Goal: Task Accomplishment & Management: Manage account settings

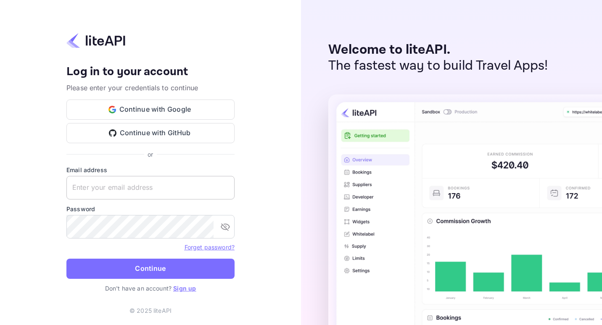
click at [137, 186] on input "text" at bounding box center [150, 188] width 168 height 24
paste input "nuiteedirectcug@hotelogical.com"
type input "nuiteedirectcug@hotelogical.com"
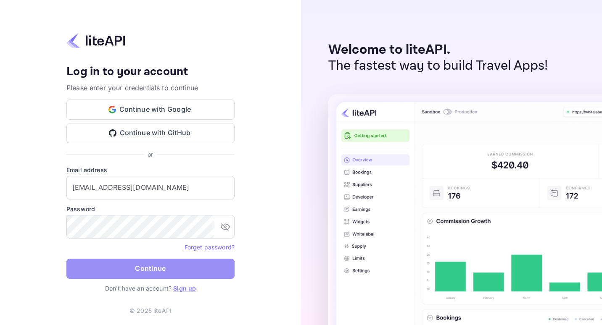
click at [127, 266] on button "Continue" at bounding box center [150, 269] width 168 height 20
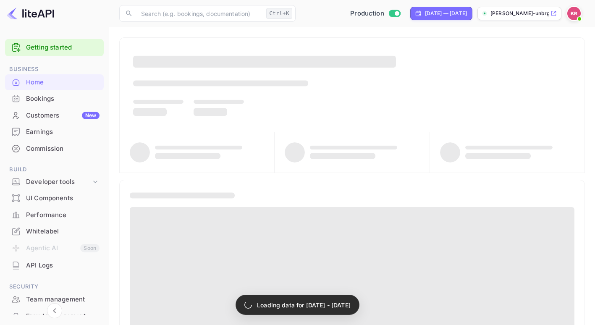
click at [43, 102] on div "Bookings" at bounding box center [63, 99] width 74 height 10
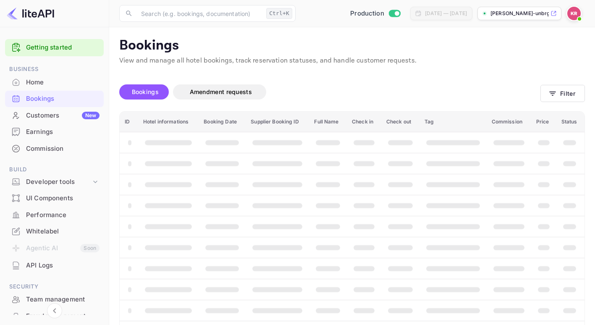
scroll to position [27, 0]
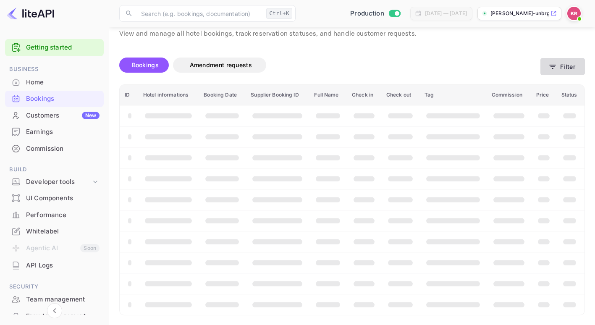
click at [553, 66] on icon "button" at bounding box center [553, 67] width 8 height 8
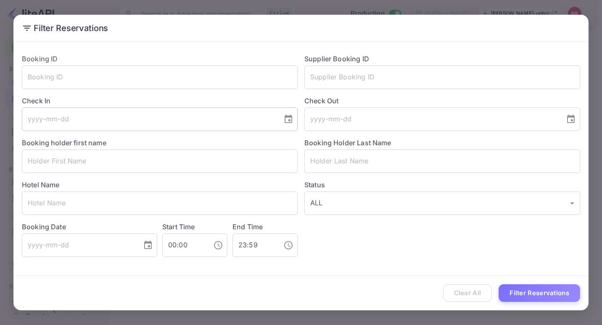
click at [289, 124] on icon "Choose date" at bounding box center [288, 119] width 10 height 10
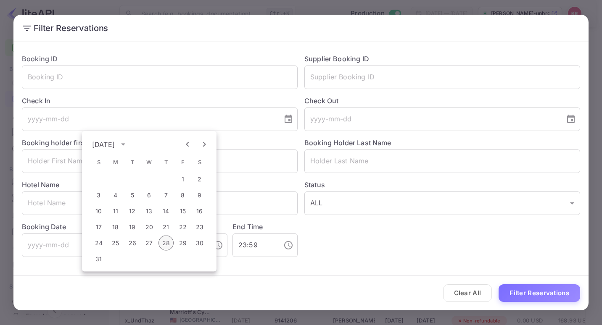
click at [165, 243] on button "28" at bounding box center [165, 243] width 15 height 15
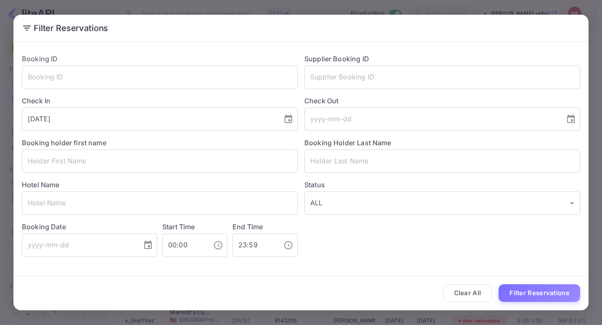
type input "[DATE]"
click at [567, 118] on icon "Choose date" at bounding box center [571, 119] width 10 height 10
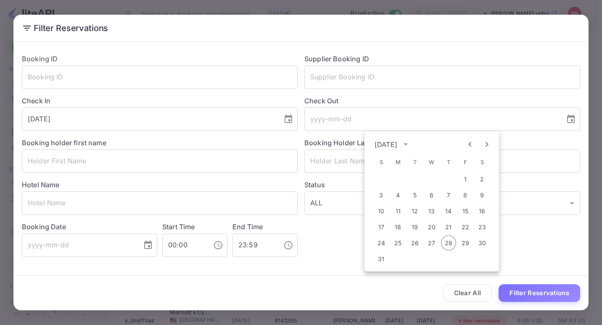
click at [457, 243] on div "24 25 26 27 28 29 30" at bounding box center [431, 243] width 134 height 15
click at [462, 243] on button "29" at bounding box center [465, 243] width 15 height 15
type input "[DATE]"
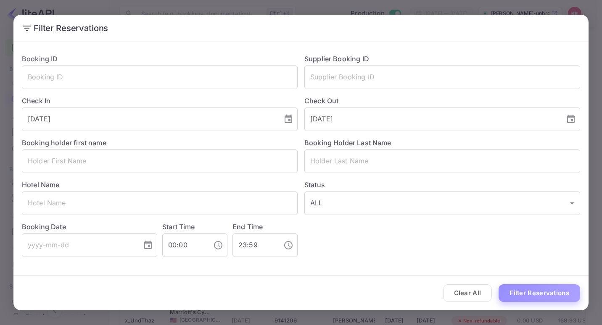
click at [533, 290] on button "Filter Reservations" at bounding box center [539, 293] width 82 height 18
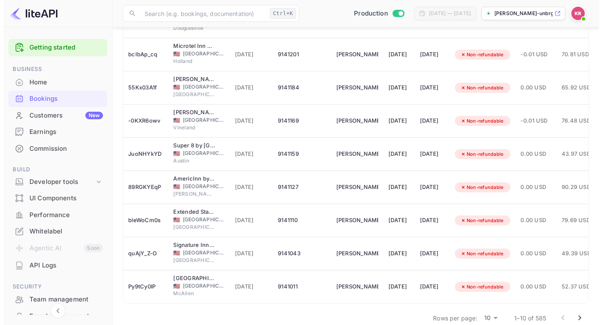
scroll to position [181, 0]
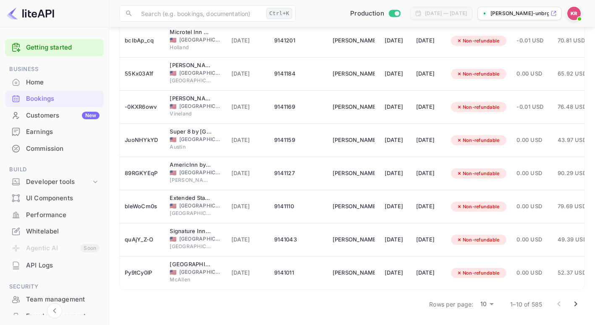
click at [489, 304] on body "Getting started Business Home Bookings Customers New Earnings Commission Build …" at bounding box center [297, 76] width 595 height 500
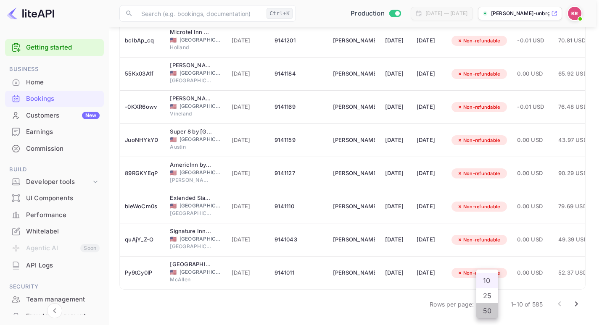
click at [488, 311] on li "50" at bounding box center [487, 310] width 22 height 15
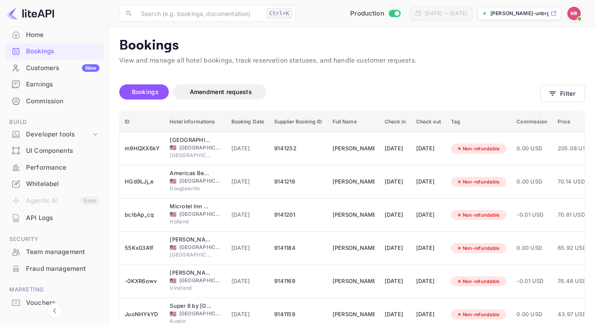
scroll to position [80, 0]
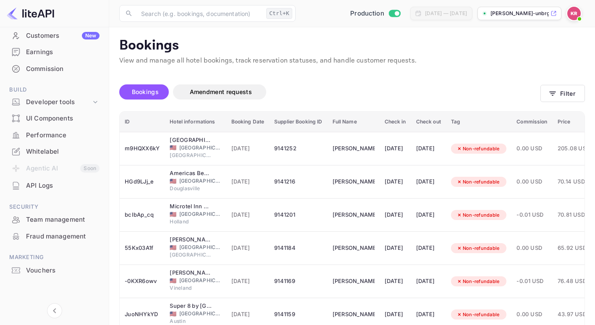
click at [137, 119] on th "ID" at bounding box center [142, 122] width 45 height 21
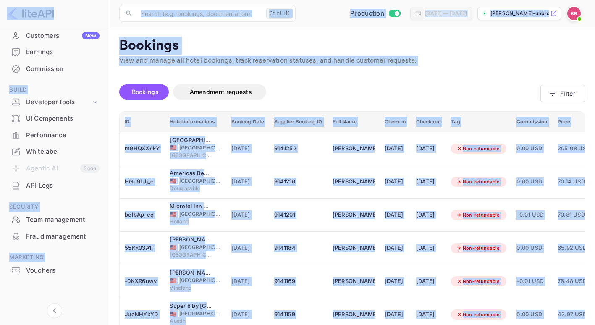
click at [327, 92] on div "Bookings Amendment requests" at bounding box center [329, 91] width 421 height 15
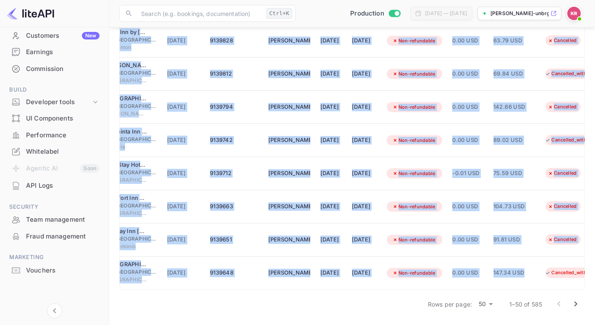
scroll to position [0, 130]
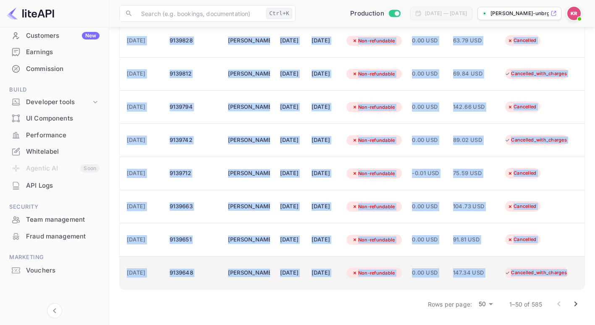
drag, startPoint x: 124, startPoint y: 121, endPoint x: 581, endPoint y: 277, distance: 483.0
copy table "LO Ipsum dolorsitamet Consect Adip Elitsedd Eiusmod TE Inci Utla Etdol ma Aliqu…"
click at [190, 266] on div "9139648" at bounding box center [194, 272] width 48 height 13
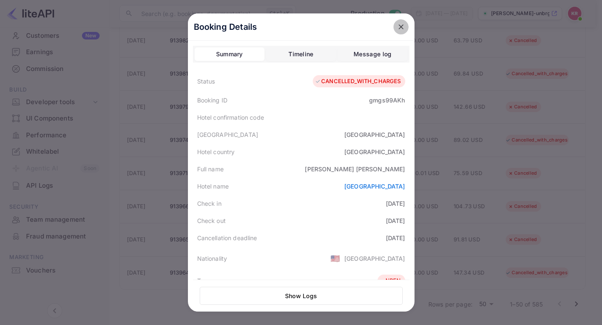
click at [398, 28] on icon "close" at bounding box center [401, 27] width 8 height 8
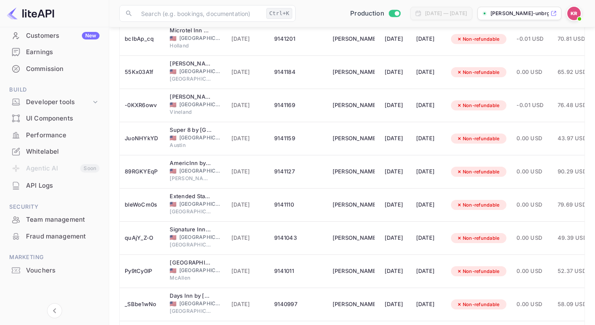
scroll to position [0, 0]
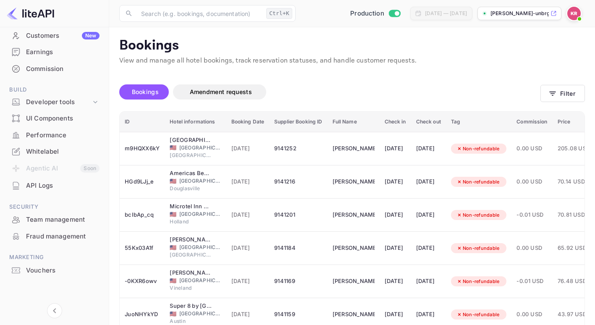
click at [252, 118] on th "Booking Date" at bounding box center [247, 122] width 43 height 21
click at [251, 121] on th "Booking Date" at bounding box center [247, 122] width 43 height 21
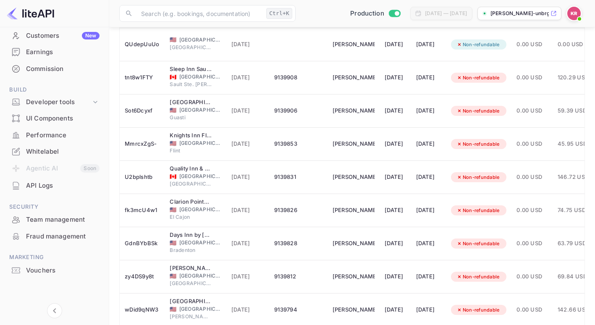
scroll to position [1508, 0]
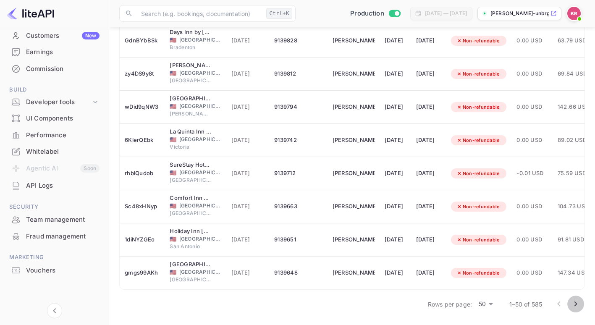
click at [579, 306] on icon "Go to next page" at bounding box center [576, 304] width 10 height 10
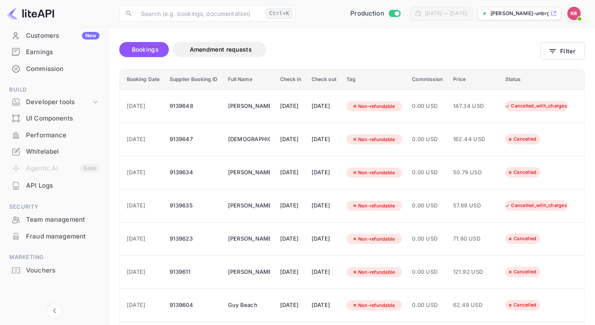
scroll to position [0, 0]
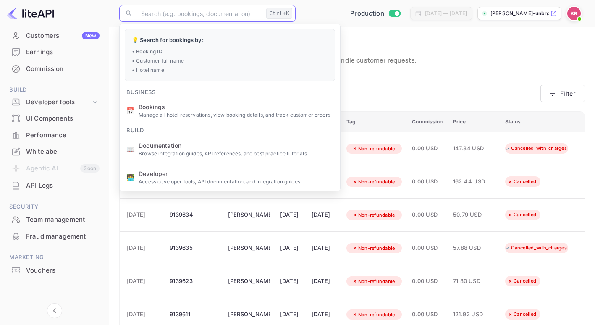
click at [216, 13] on input "text" at bounding box center [199, 13] width 127 height 17
paste input "qwHpAzghq"
type input "qwHpAzghq"
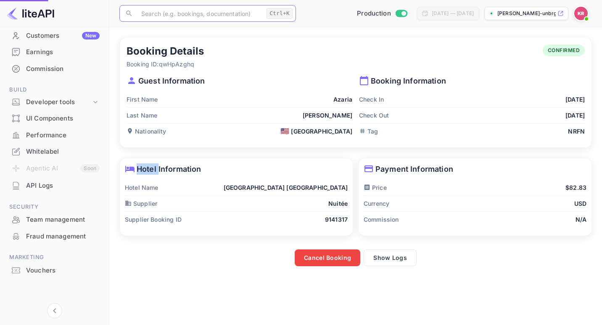
click at [266, 170] on p "Hotel Information" at bounding box center [236, 168] width 223 height 11
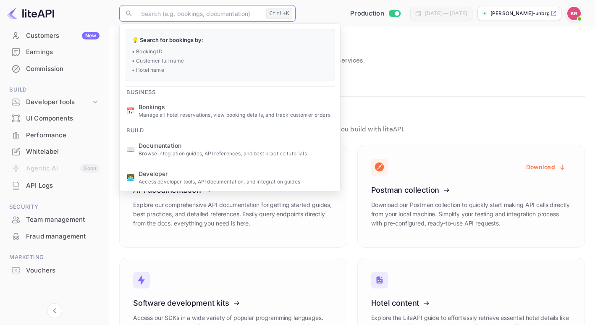
click at [215, 13] on input "text" at bounding box center [199, 13] width 127 height 17
paste input "o1BCqryZp"
type input "o1BCqryZp"
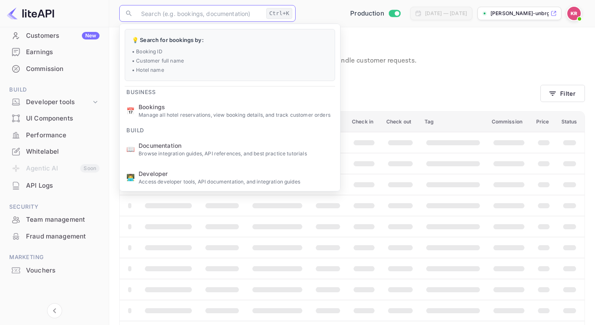
click at [417, 60] on p "View and manage all hotel bookings, track reservation statuses, and handle cust…" at bounding box center [352, 61] width 466 height 10
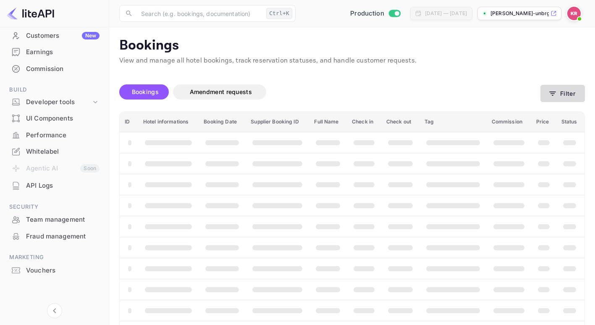
click at [558, 91] on button "Filter" at bounding box center [563, 93] width 45 height 17
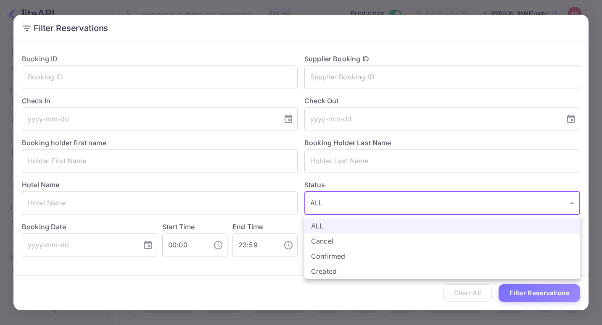
click at [315, 209] on body "Getting started Business Home Bookings Customers New Earnings Commission Build …" at bounding box center [301, 176] width 602 height 353
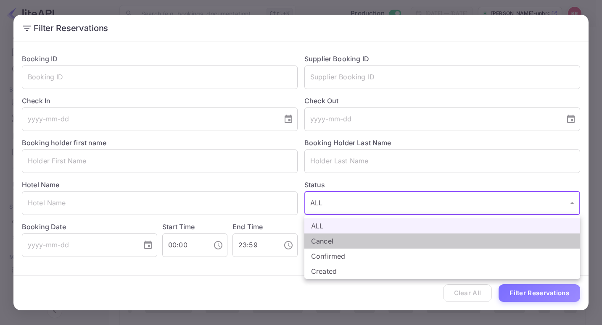
click at [329, 242] on li "Cancel" at bounding box center [442, 241] width 276 height 15
type input "CANCELLED"
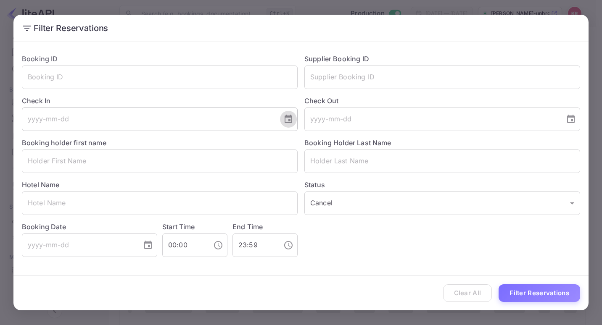
click at [290, 119] on icon "Choose date" at bounding box center [288, 119] width 8 height 8
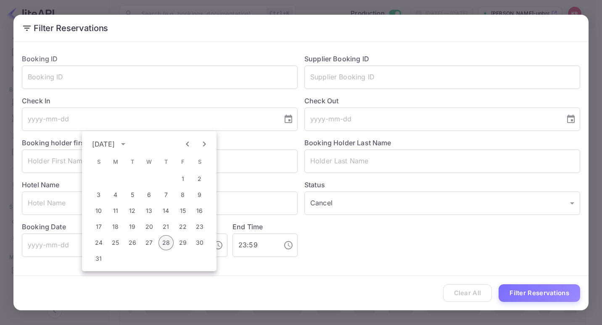
click at [163, 239] on button "28" at bounding box center [165, 242] width 15 height 15
type input "[DATE]"
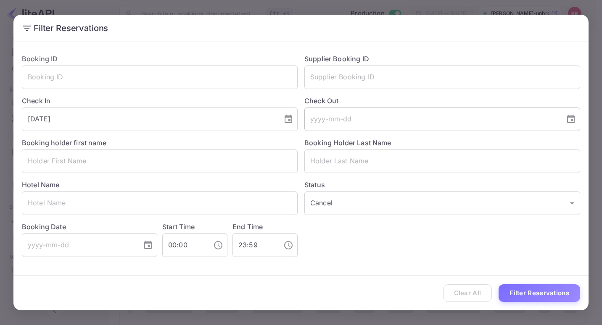
click at [574, 117] on icon "Choose date" at bounding box center [571, 119] width 8 height 8
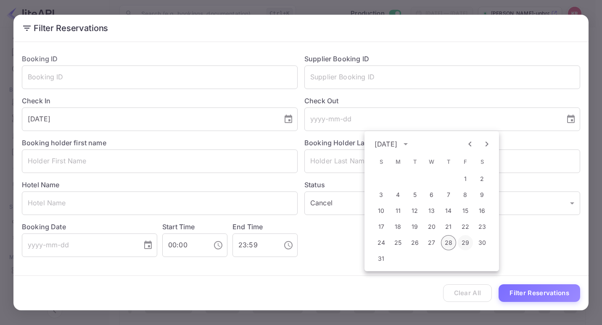
drag, startPoint x: 468, startPoint y: 241, endPoint x: 449, endPoint y: 241, distance: 19.3
click at [449, 241] on div "24 25 26 27 28 29 30" at bounding box center [431, 242] width 134 height 15
click at [449, 241] on button "28" at bounding box center [448, 242] width 15 height 15
type input "[DATE]"
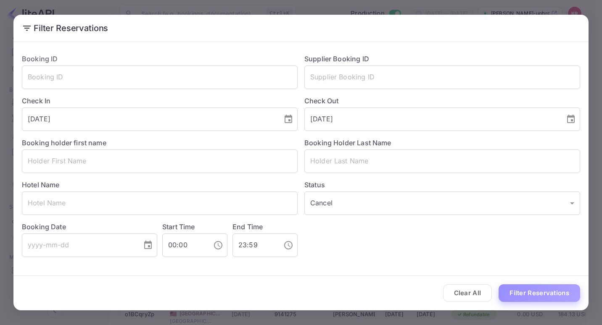
click at [516, 293] on button "Filter Reservations" at bounding box center [539, 293] width 82 height 18
click at [569, 119] on icon "Choose date, selected date is Aug 28, 2025" at bounding box center [571, 119] width 10 height 10
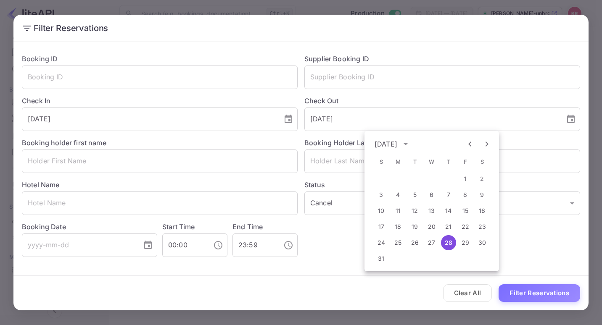
click at [451, 245] on button "28" at bounding box center [448, 242] width 15 height 15
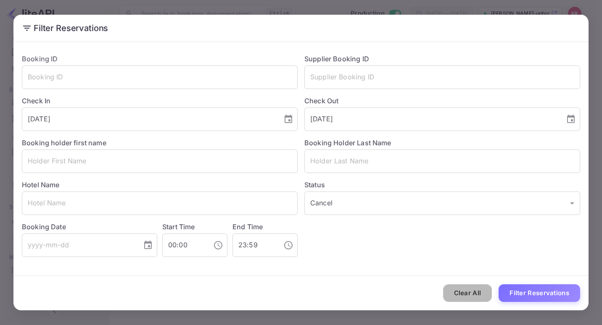
click at [455, 289] on button "Clear All" at bounding box center [467, 293] width 49 height 18
type input "ALL"
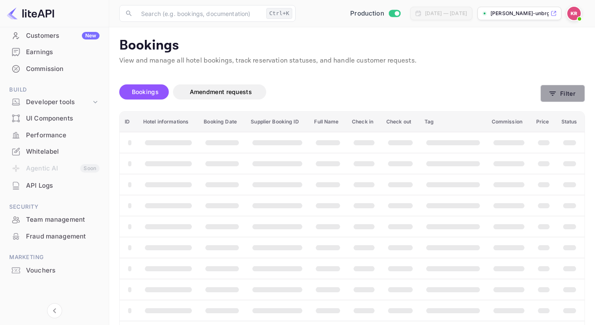
click at [553, 95] on icon "button" at bounding box center [553, 94] width 6 height 4
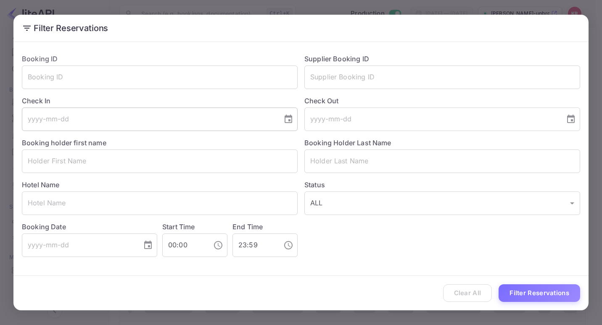
click at [287, 119] on icon "Choose date" at bounding box center [288, 119] width 10 height 10
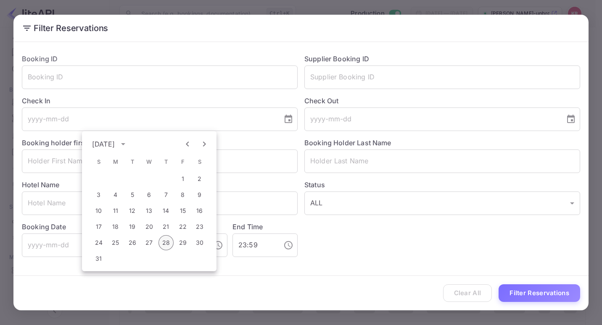
click at [167, 244] on button "28" at bounding box center [165, 242] width 15 height 15
type input "[DATE]"
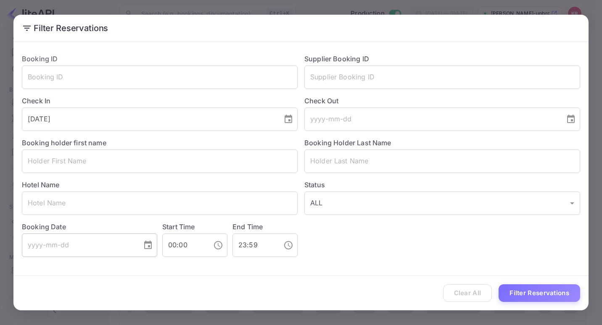
click at [145, 242] on icon "Choose date" at bounding box center [148, 245] width 8 height 8
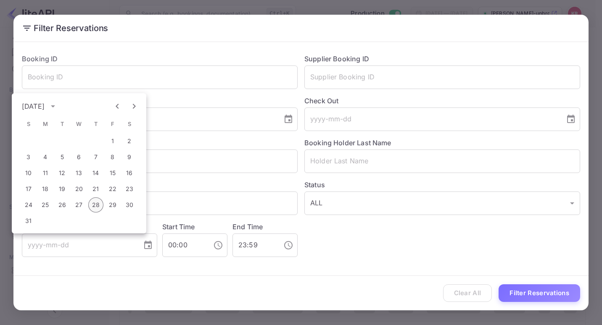
click at [96, 206] on button "28" at bounding box center [95, 204] width 15 height 15
type input "[DATE]"
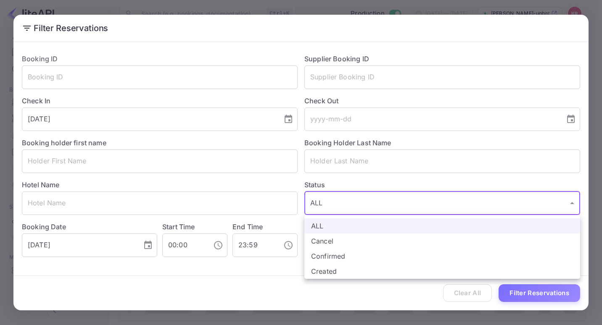
click at [382, 208] on body "Getting started Business Home Bookings Customers New Earnings Commission Build …" at bounding box center [301, 176] width 602 height 353
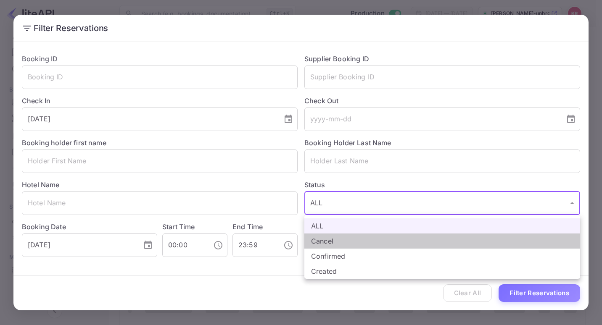
click at [357, 245] on li "Cancel" at bounding box center [442, 241] width 276 height 15
type input "CANCELLED"
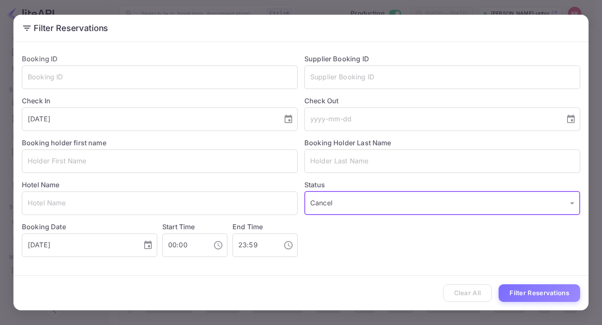
click at [370, 276] on div "Clear All Filter Reservations" at bounding box center [300, 293] width 575 height 35
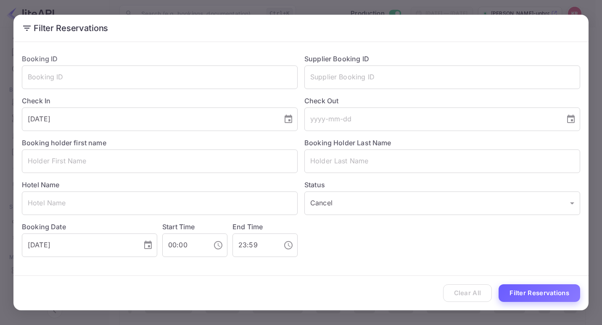
click at [537, 297] on button "Filter Reservations" at bounding box center [539, 293] width 82 height 18
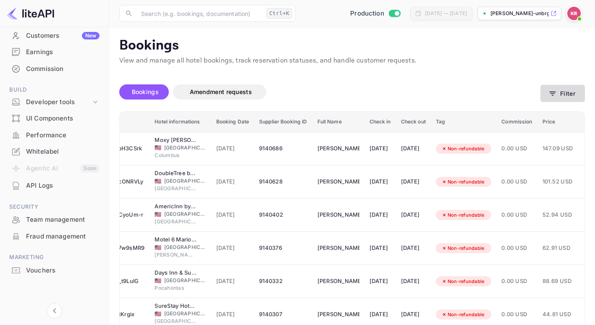
click at [571, 94] on button "Filter" at bounding box center [563, 93] width 45 height 17
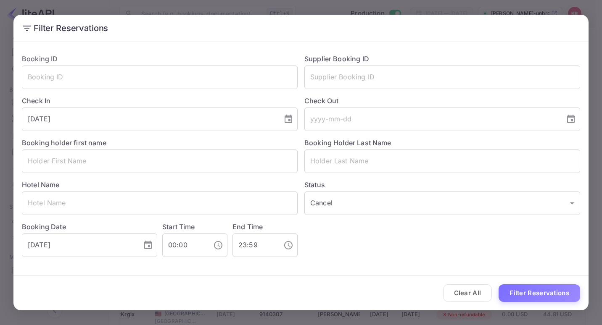
click at [512, 284] on div "Clear All Filter Reservations" at bounding box center [300, 293] width 575 height 35
click at [513, 290] on button "Filter Reservations" at bounding box center [539, 293] width 82 height 18
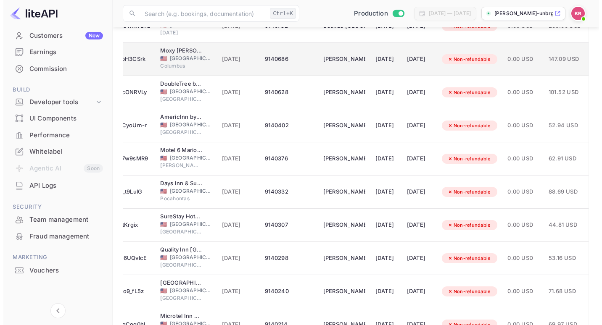
scroll to position [181, 0]
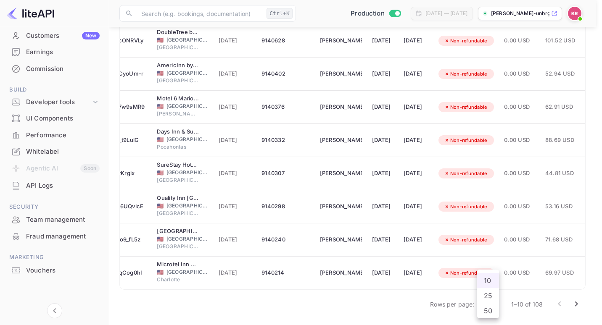
click at [484, 307] on body "Getting started Business Home Bookings Customers New Earnings Commission Build …" at bounding box center [301, 76] width 602 height 500
click at [488, 310] on li "50" at bounding box center [488, 310] width 22 height 15
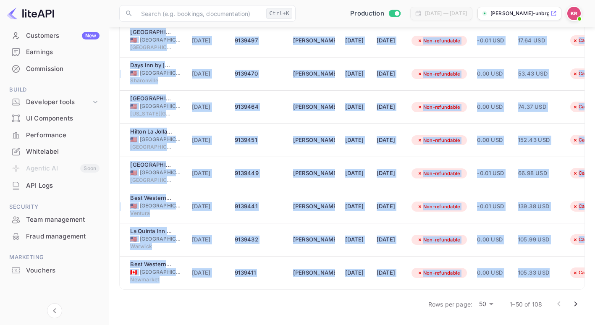
scroll to position [0, 97]
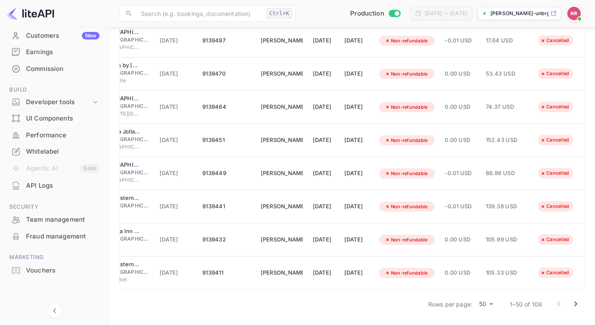
drag, startPoint x: 121, startPoint y: 91, endPoint x: 587, endPoint y: 258, distance: 495.1
copy thead "booking table"
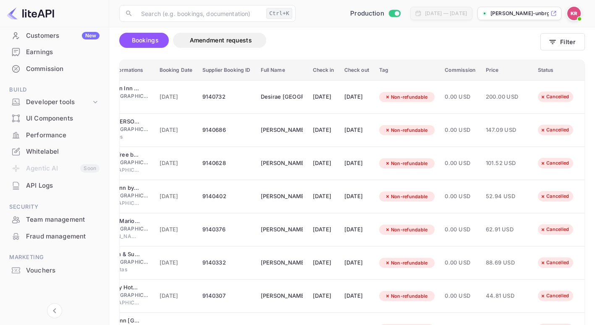
scroll to position [0, 0]
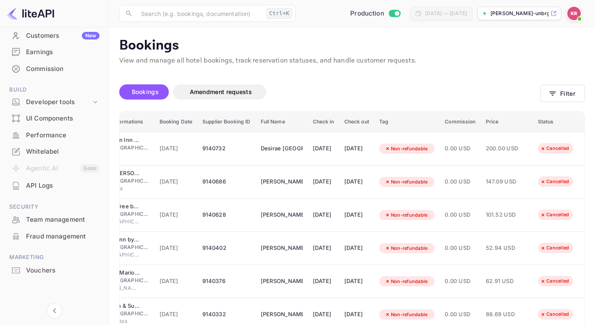
click at [568, 15] on img at bounding box center [574, 13] width 13 height 13
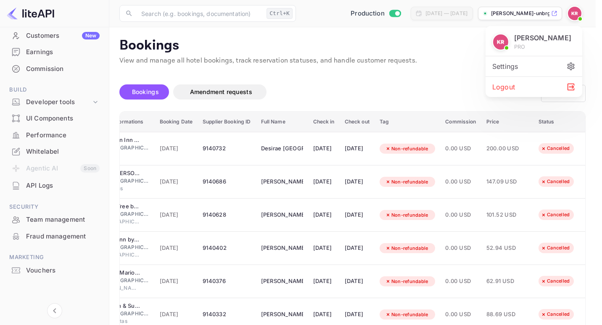
click at [568, 15] on div at bounding box center [301, 162] width 602 height 325
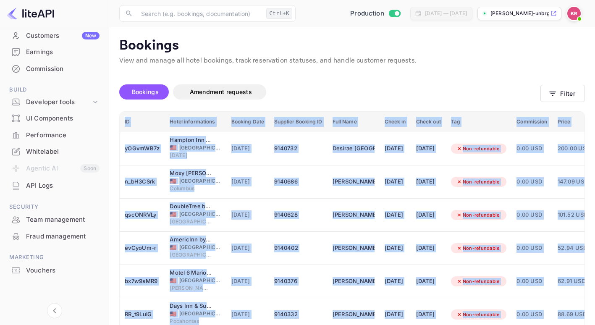
drag, startPoint x: 117, startPoint y: 115, endPoint x: 122, endPoint y: 118, distance: 5.5
copy div "LO Ipsum dolorsitamet Consect Adip Elitsedd Eiusmod TE Inci Utla Etdol ma Aliqu…"
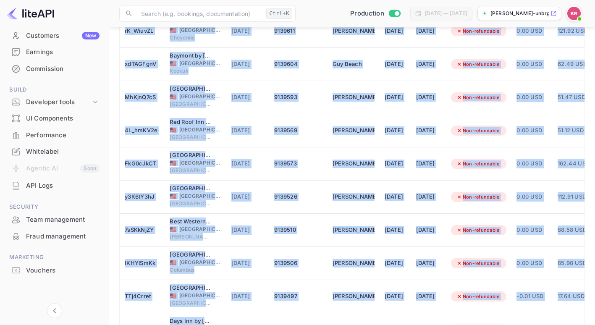
scroll to position [1508, 0]
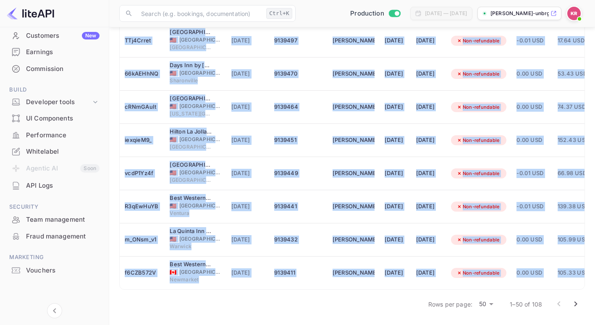
click at [577, 307] on icon "Go to next page" at bounding box center [576, 304] width 10 height 10
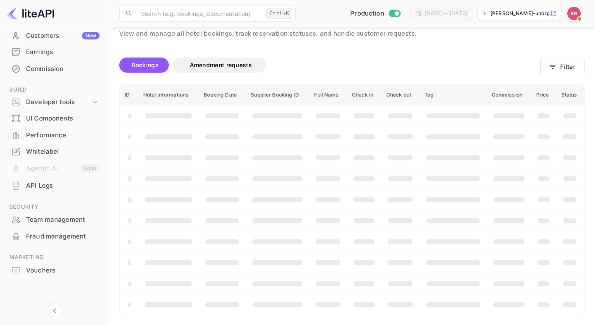
click at [378, 77] on div "Bookings Amendment requests" at bounding box center [329, 68] width 421 height 20
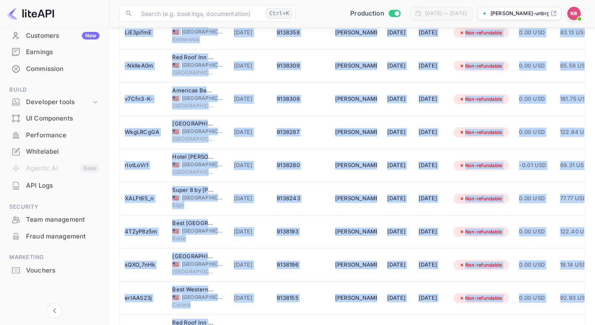
scroll to position [1508, 0]
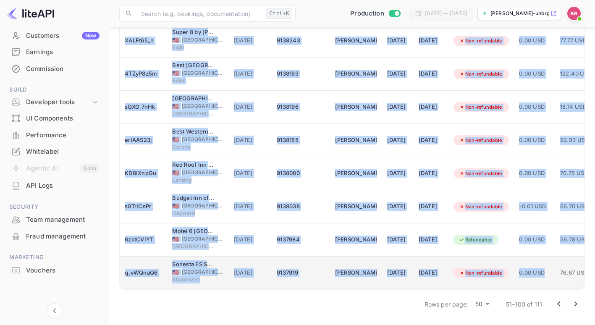
drag, startPoint x: 122, startPoint y: 120, endPoint x: 570, endPoint y: 272, distance: 473.1
copy table "LO Ipsum dolorsitamet Consect Adip Elitsedd Eiusmod TE Inci Utla Etdol ma Aliqu…"
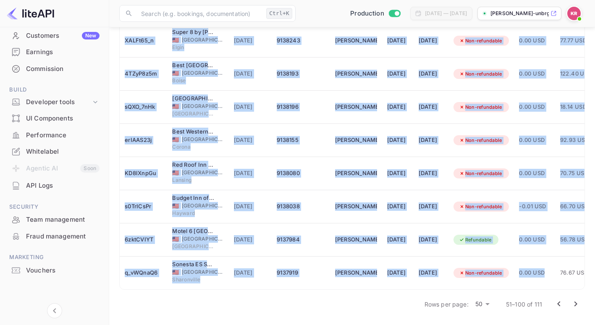
click at [572, 302] on icon "Go to next page" at bounding box center [576, 304] width 10 height 10
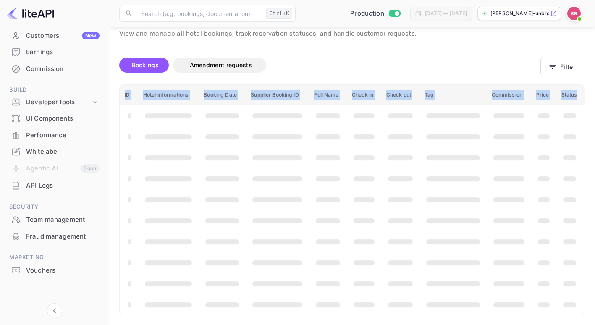
scroll to position [313, 0]
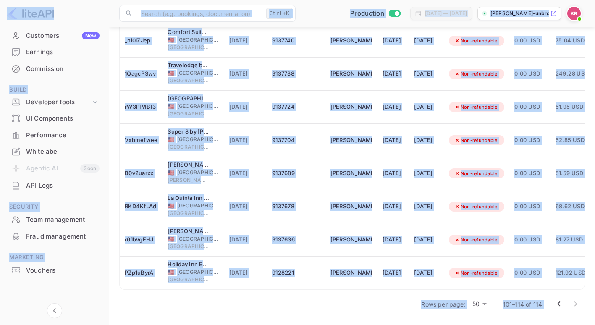
click at [555, 300] on icon "Go to previous page" at bounding box center [559, 304] width 10 height 10
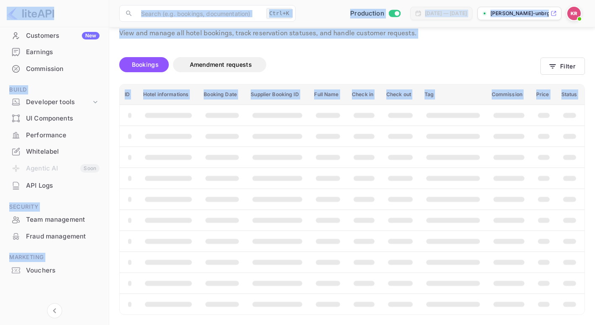
scroll to position [27, 0]
click at [474, 75] on div "Bookings Amendment requests" at bounding box center [329, 68] width 421 height 20
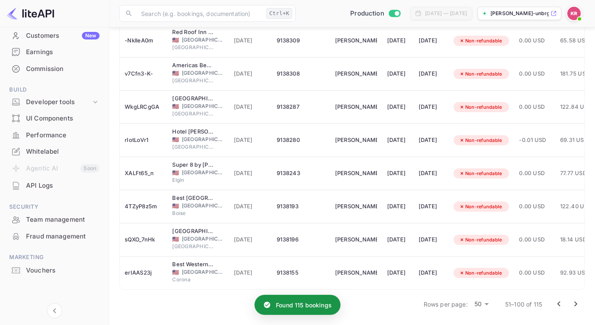
scroll to position [1508, 0]
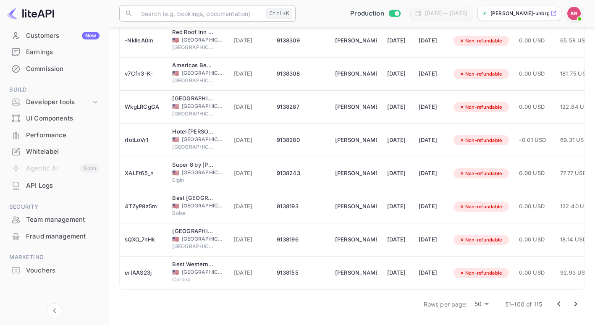
click at [204, 18] on input "text" at bounding box center [199, 13] width 127 height 17
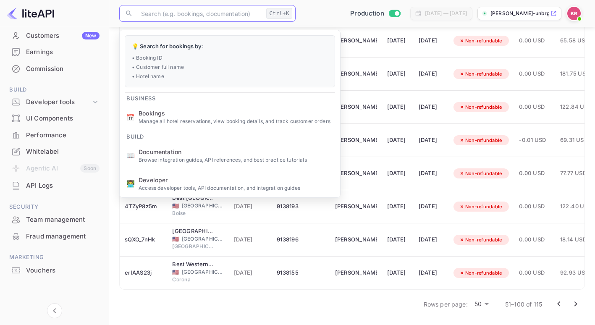
paste input "pUodNj7dS"
type input "pUodNj7dS"
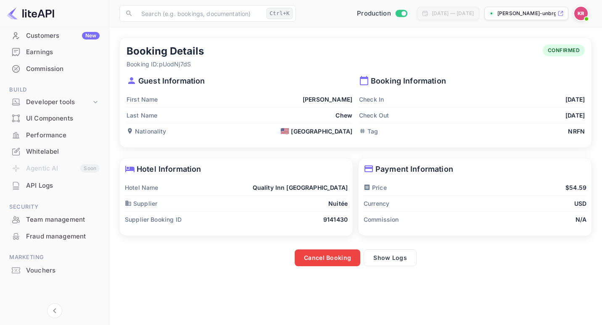
click at [386, 243] on div "Cancel Booking Show Logs" at bounding box center [352, 253] width 477 height 25
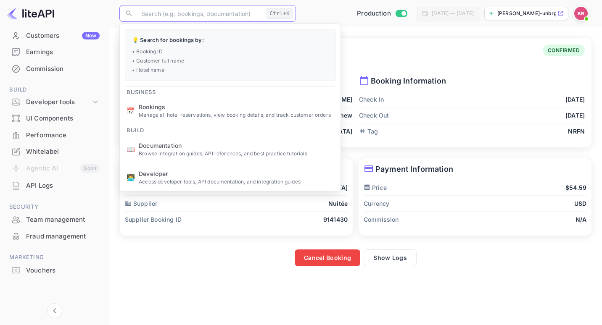
click at [216, 16] on input "text" at bounding box center [199, 13] width 127 height 17
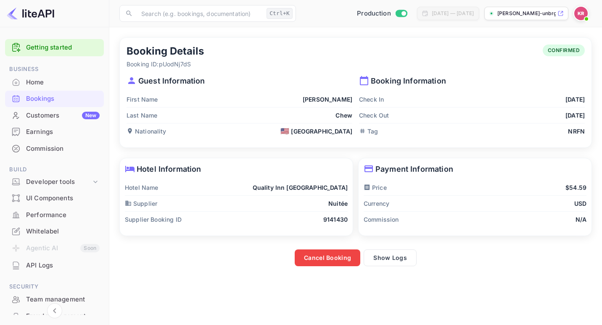
click at [52, 104] on div "Bookings" at bounding box center [54, 99] width 99 height 16
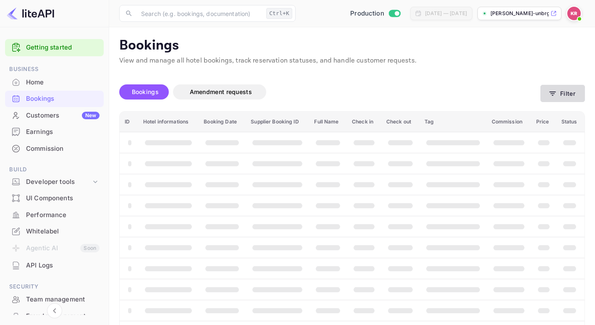
click at [558, 94] on button "Filter" at bounding box center [563, 93] width 45 height 17
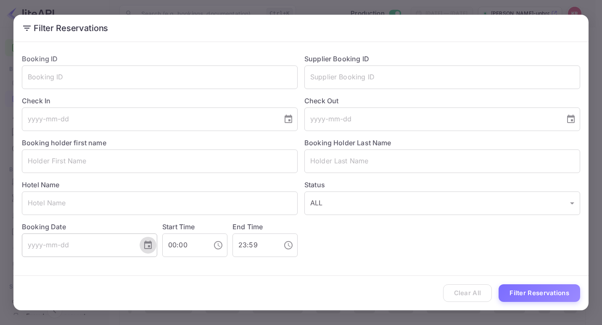
click at [140, 248] on button "Choose date" at bounding box center [147, 245] width 17 height 17
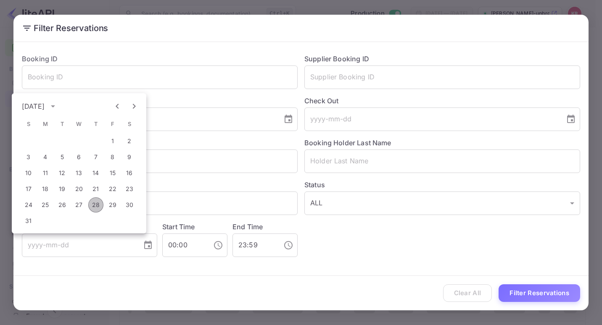
click at [99, 206] on button "28" at bounding box center [95, 204] width 15 height 15
type input "[DATE]"
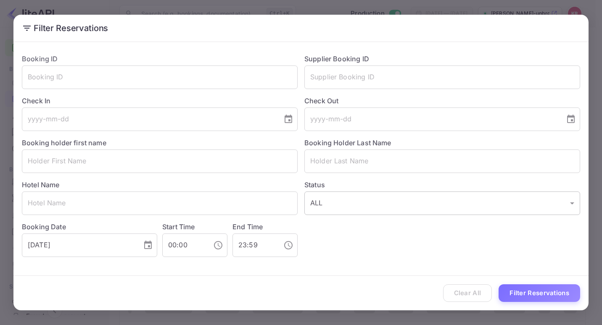
click at [431, 203] on body "Getting started Business Home Bookings Customers New Earnings Commission Build …" at bounding box center [301, 176] width 602 height 353
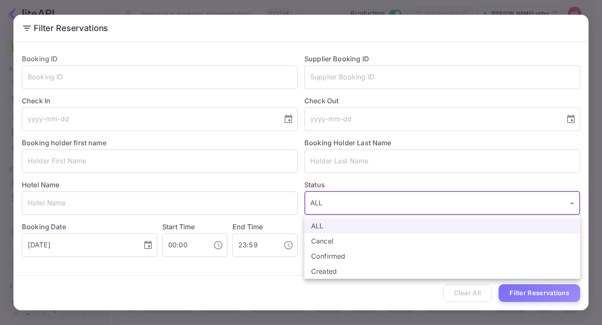
click at [339, 242] on li "Cancel" at bounding box center [442, 241] width 276 height 15
type input "CANCELLED"
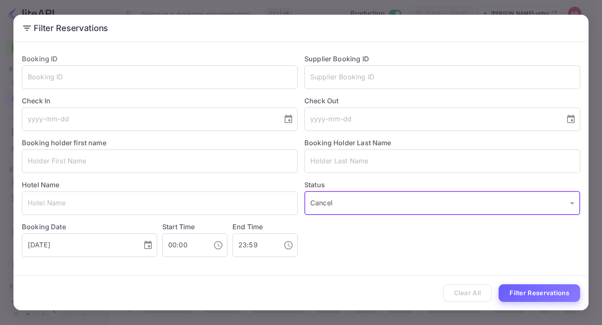
click at [521, 289] on button "Filter Reservations" at bounding box center [539, 293] width 82 height 18
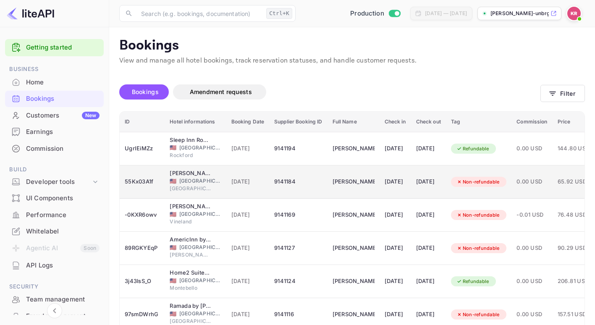
click at [140, 183] on div "55Kx03A1f" at bounding box center [142, 181] width 35 height 13
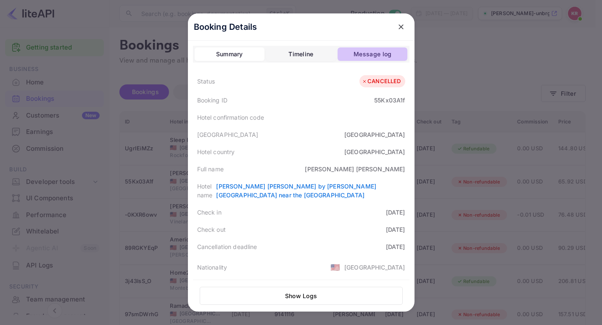
click at [356, 54] on div "Message log" at bounding box center [372, 54] width 38 height 10
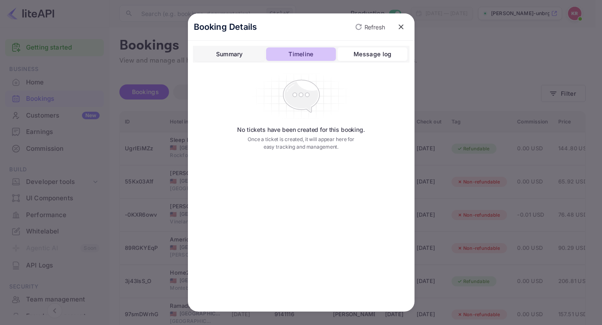
click at [302, 57] on div "Timeline" at bounding box center [300, 54] width 25 height 10
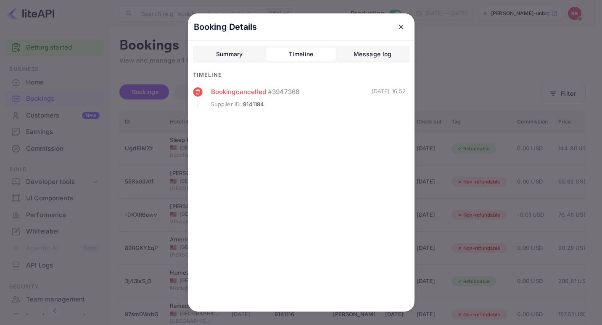
click at [242, 96] on div "Booking cancelled # 3947368" at bounding box center [291, 92] width 161 height 10
click at [232, 58] on div "Summary" at bounding box center [229, 54] width 27 height 10
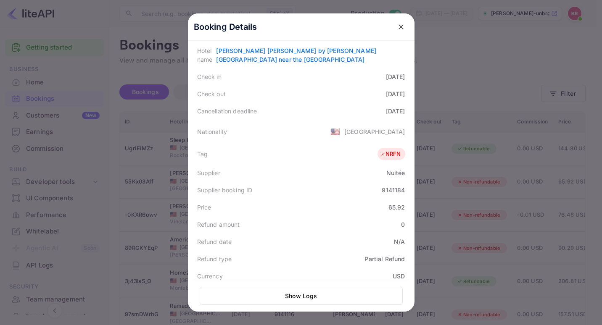
scroll to position [204, 0]
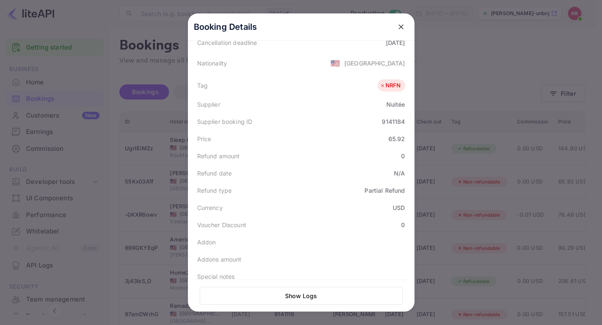
click at [270, 296] on button "Show Logs" at bounding box center [301, 296] width 203 height 18
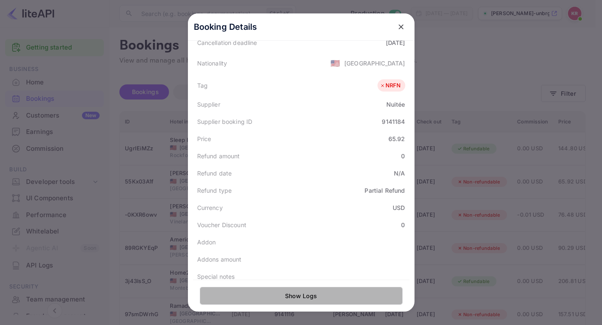
click at [286, 295] on button "Show Logs" at bounding box center [301, 296] width 203 height 18
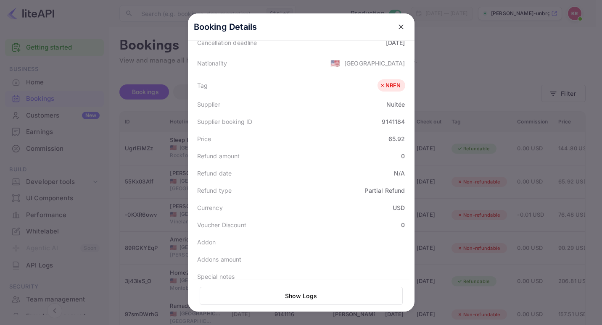
click at [286, 295] on button "Show Logs" at bounding box center [301, 296] width 203 height 18
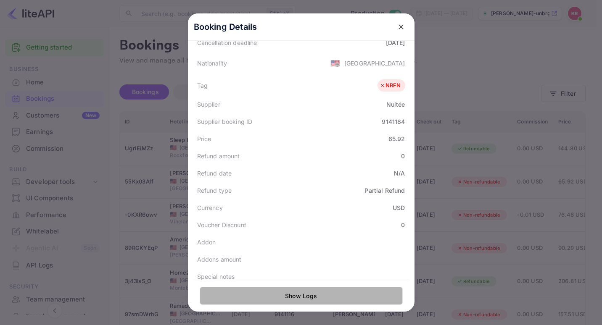
click at [286, 295] on button "Show Logs" at bounding box center [301, 296] width 203 height 18
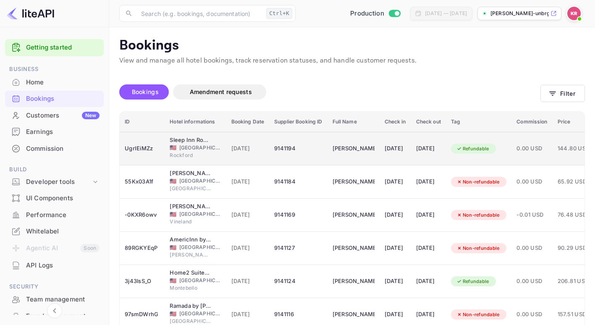
click at [298, 147] on div "9141194" at bounding box center [298, 148] width 48 height 13
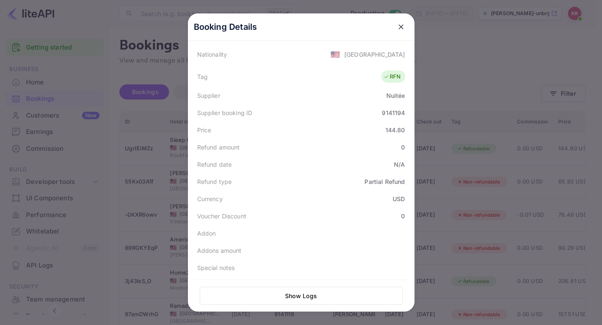
scroll to position [0, 0]
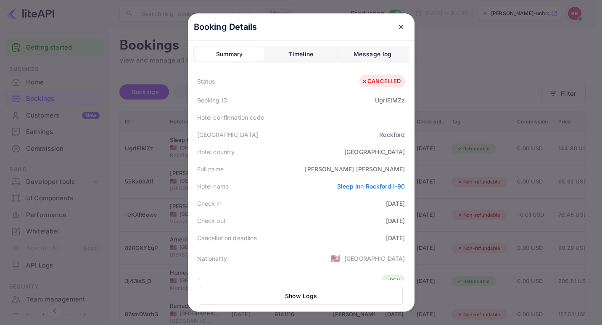
click at [395, 33] on button "close" at bounding box center [400, 26] width 15 height 15
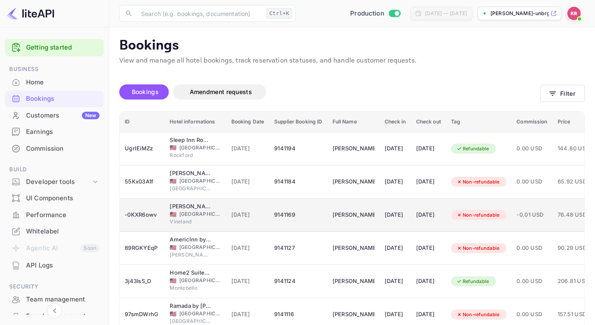
click at [318, 213] on div "9141169" at bounding box center [298, 214] width 48 height 13
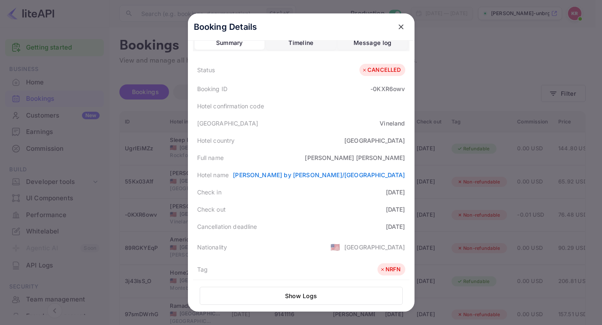
scroll to position [12, 0]
click at [375, 43] on div "Message log" at bounding box center [372, 42] width 38 height 10
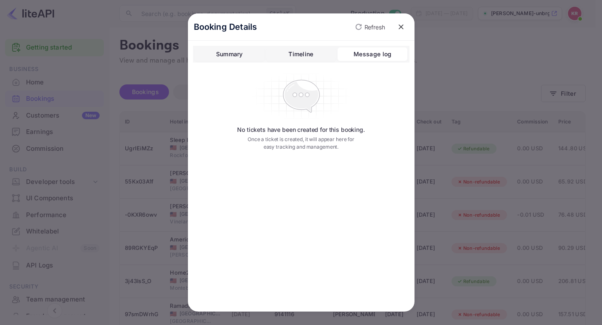
click at [305, 58] on div "Timeline" at bounding box center [300, 54] width 25 height 10
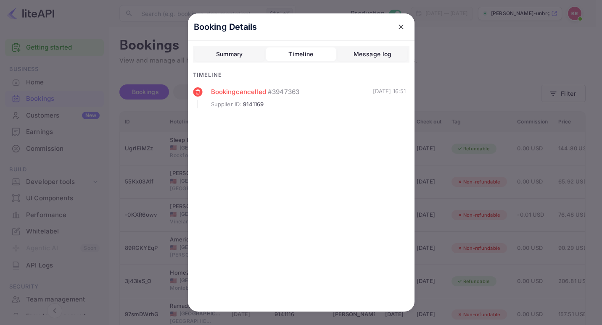
click at [247, 103] on span "9141169" at bounding box center [253, 104] width 21 height 8
click at [242, 60] on button "Summary" at bounding box center [230, 53] width 70 height 13
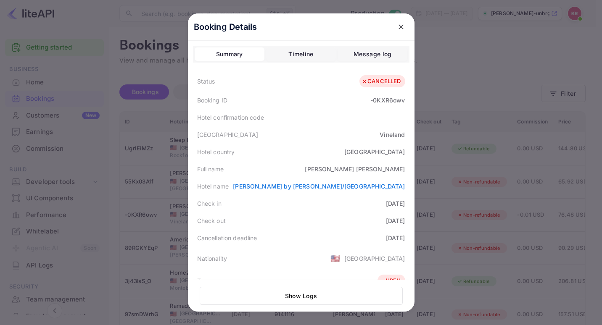
click at [300, 293] on button "Show Logs" at bounding box center [301, 296] width 203 height 18
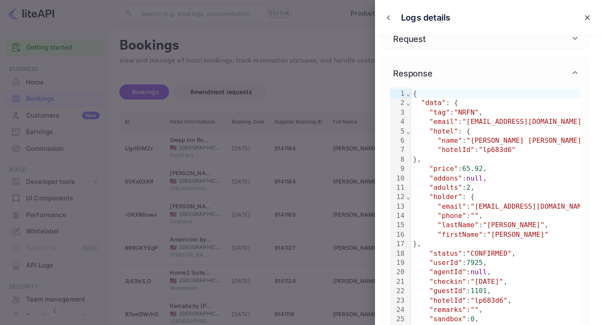
scroll to position [18, 0]
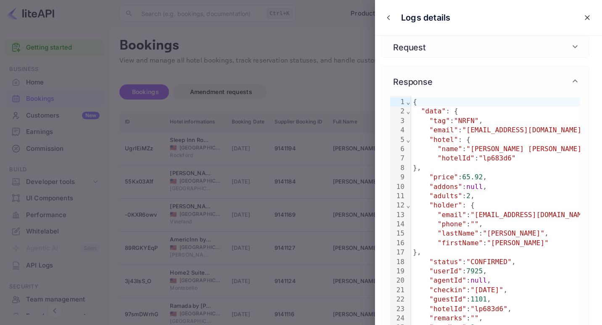
click at [457, 54] on div "Request" at bounding box center [485, 46] width 207 height 21
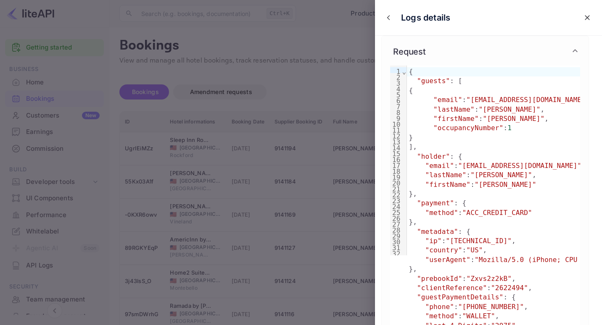
click at [468, 130] on span ""occupancyNumber"" at bounding box center [468, 128] width 70 height 8
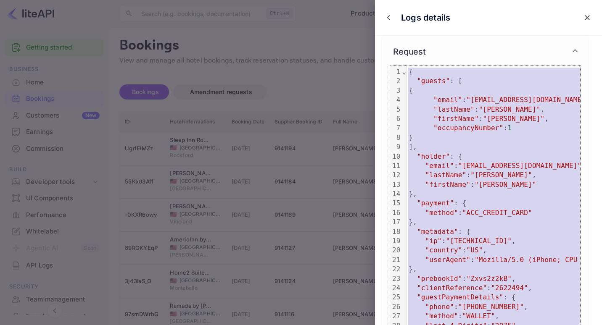
copy div "{ "guests" : [ { "email" : "amandaweiss507@gmail.com" , "lastName" : "Simmons" …"
click at [467, 54] on div "Request" at bounding box center [480, 51] width 180 height 13
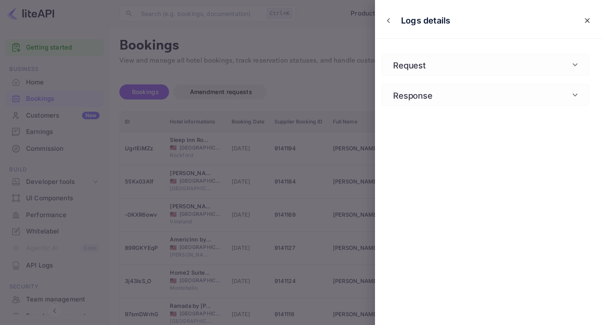
scroll to position [0, 0]
click at [455, 96] on div "Response" at bounding box center [480, 95] width 180 height 13
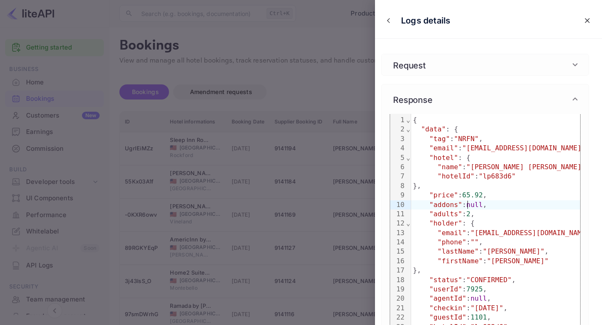
click at [469, 201] on div ""addons" : null ," at bounding box center [609, 204] width 397 height 9
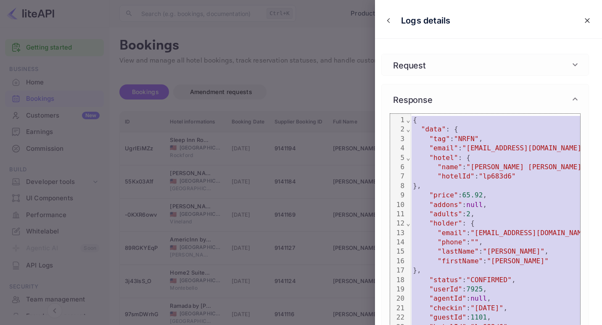
copy div "{ "data" : { "tag" : "NRFN" , "email" : "customerservice@hotelogical.com" , "ho…"
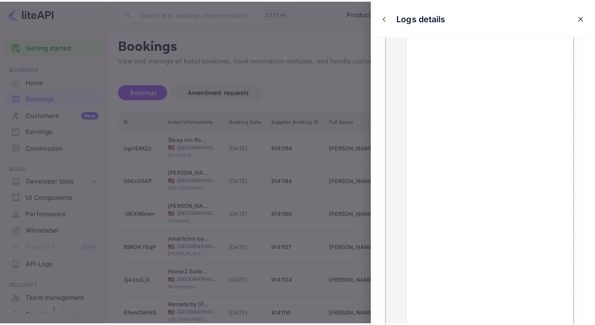
scroll to position [1165, 0]
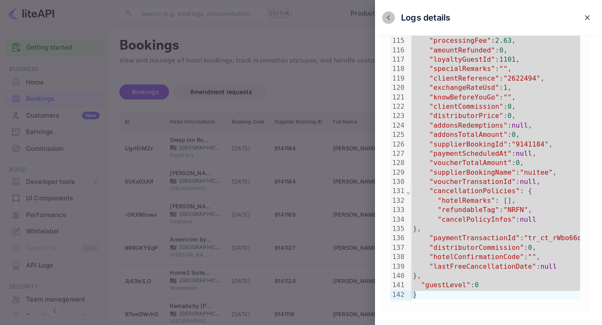
click at [389, 17] on icon "close" at bounding box center [388, 18] width 6 height 6
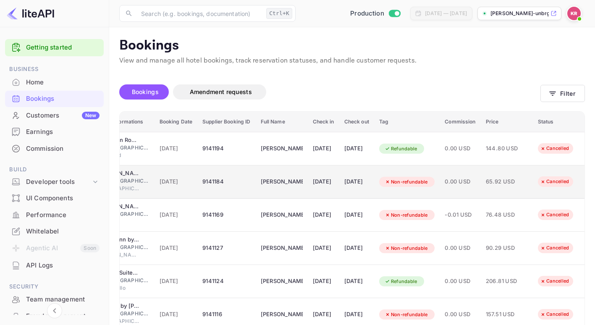
scroll to position [0, 88]
click at [216, 179] on div "9141184" at bounding box center [227, 181] width 48 height 13
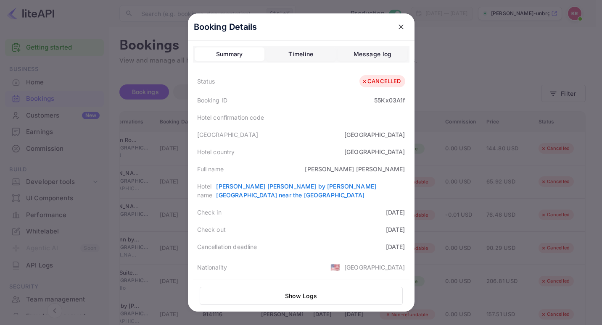
click at [303, 63] on div "Summary Timeline Message log Status CANCELLED Booking ID 55Kx03A1f Hotel confir…" at bounding box center [301, 285] width 216 height 479
click at [299, 55] on div "Timeline" at bounding box center [300, 54] width 25 height 10
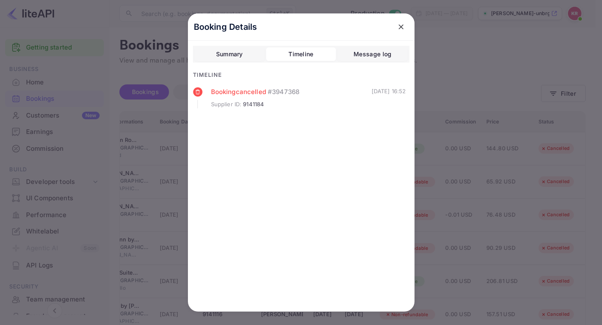
click at [401, 29] on icon "close" at bounding box center [401, 27] width 8 height 8
